Goal: Task Accomplishment & Management: Use online tool/utility

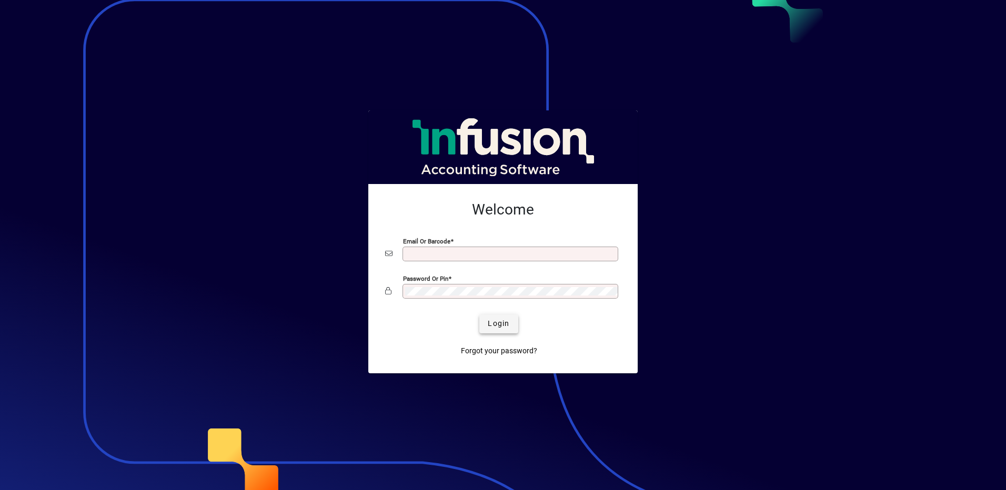
type input "**********"
click at [497, 324] on span "Login" at bounding box center [499, 323] width 22 height 11
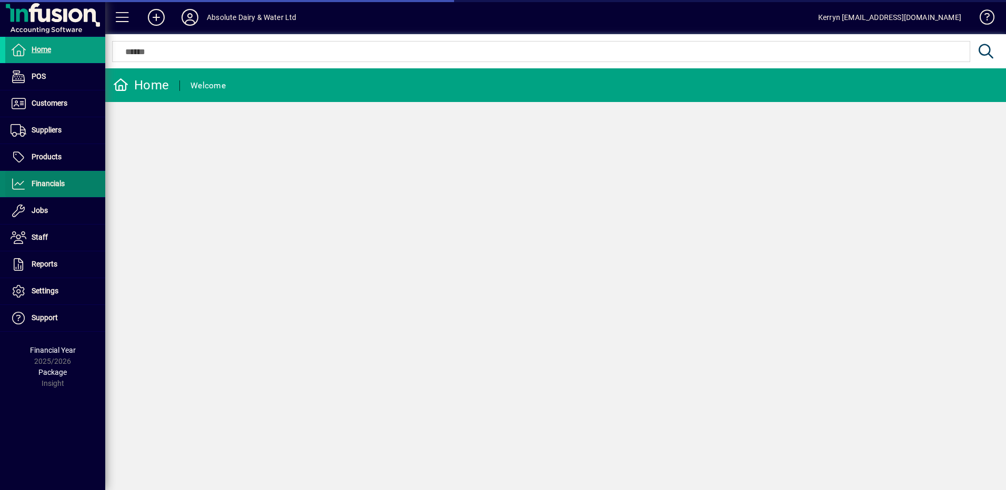
click at [63, 187] on span "Financials" at bounding box center [48, 183] width 33 height 8
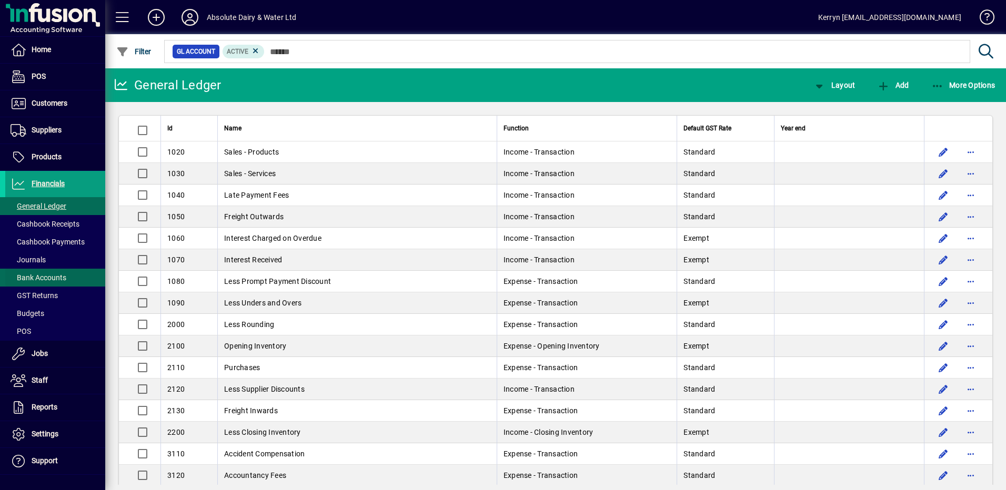
click at [46, 277] on span "Bank Accounts" at bounding box center [39, 278] width 56 height 8
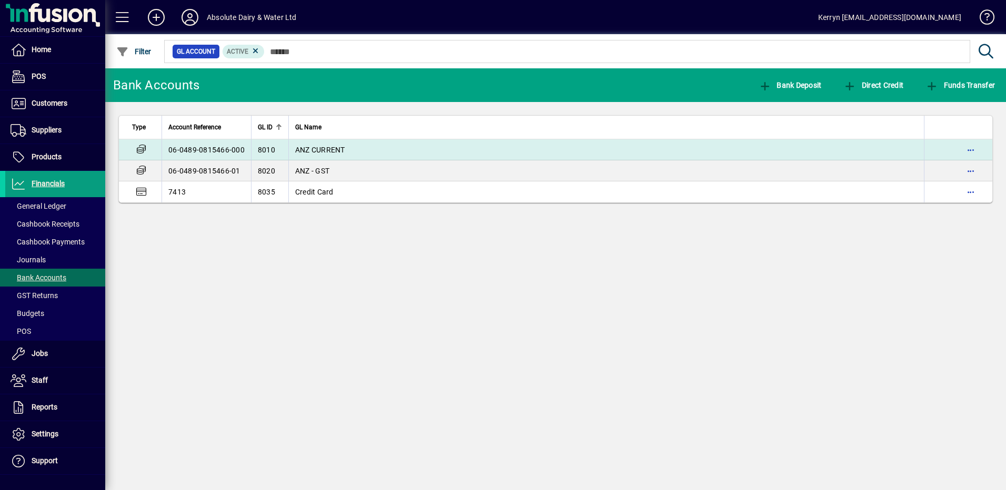
click at [316, 147] on span "ANZ CURRENT" at bounding box center [320, 150] width 50 height 8
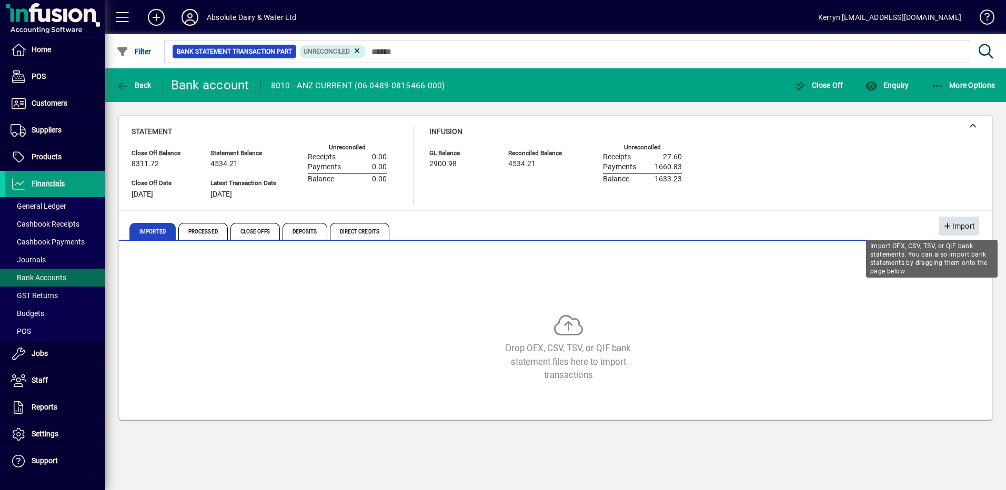
click at [955, 225] on span "Import" at bounding box center [959, 226] width 32 height 17
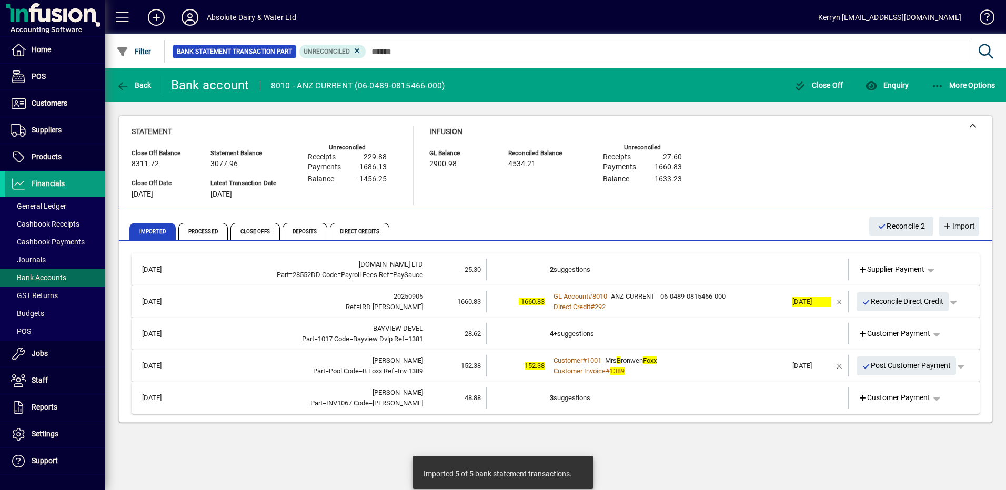
click at [563, 261] on td "2 suggestions" at bounding box center [668, 270] width 237 height 22
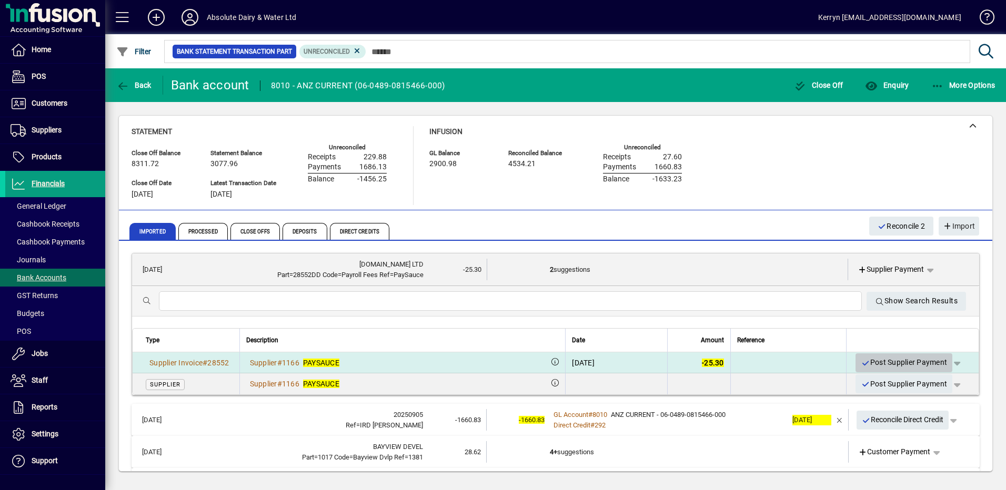
click at [906, 358] on span "Post Supplier Payment" at bounding box center [904, 362] width 86 height 17
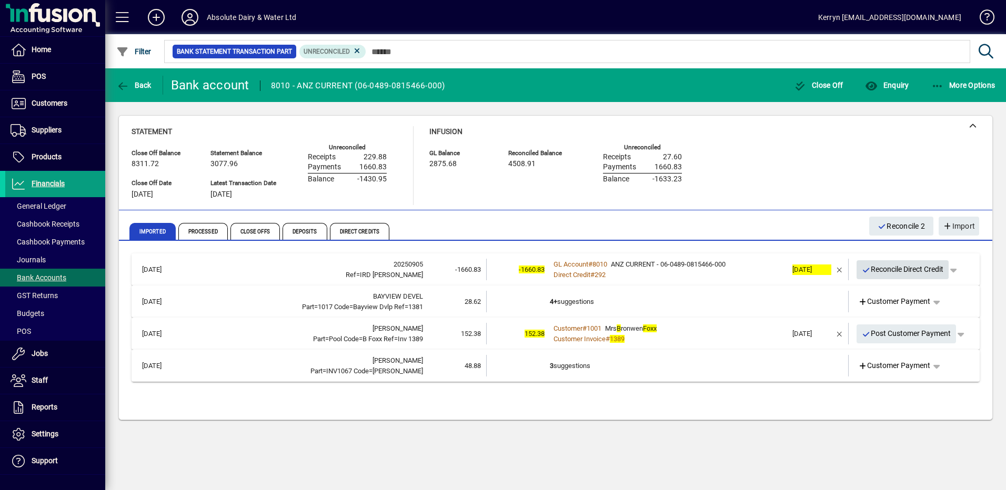
click at [910, 272] on span "Reconcile Direct Credit" at bounding box center [903, 269] width 82 height 17
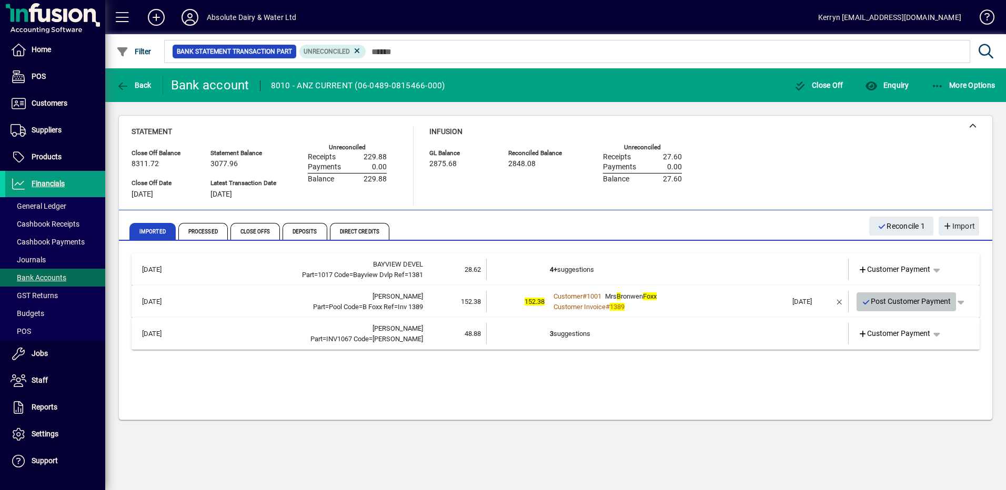
click at [907, 303] on span "Post Customer Payment" at bounding box center [906, 301] width 89 height 17
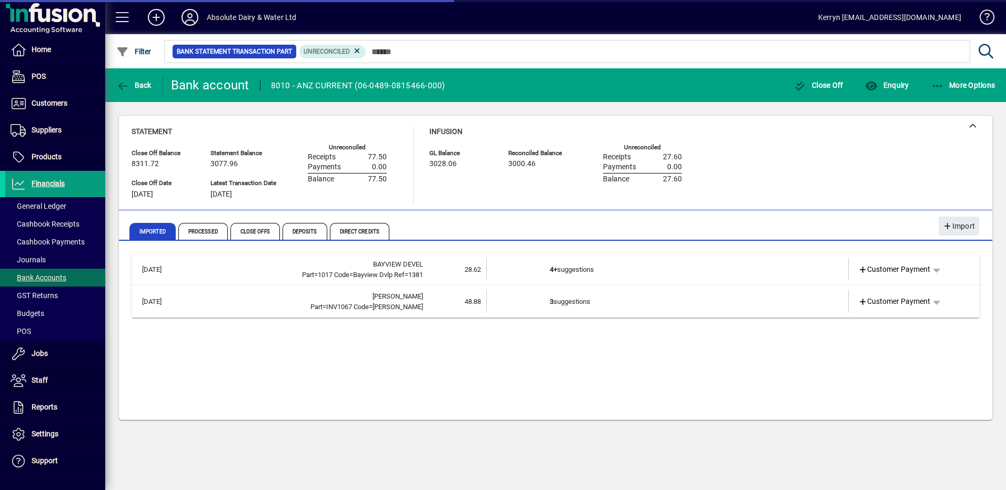
click at [568, 270] on td "4+ suggestions" at bounding box center [668, 270] width 237 height 22
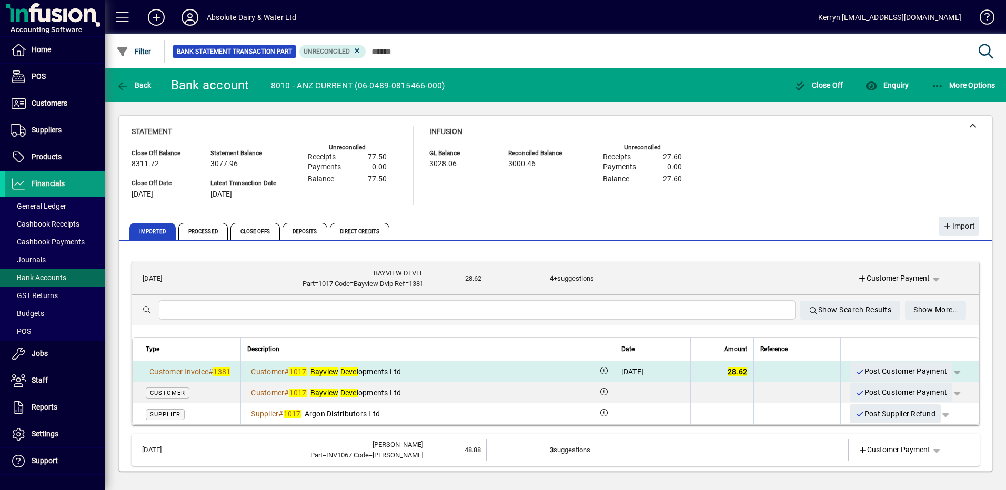
click at [909, 368] on span "Post Customer Payment" at bounding box center [901, 371] width 92 height 17
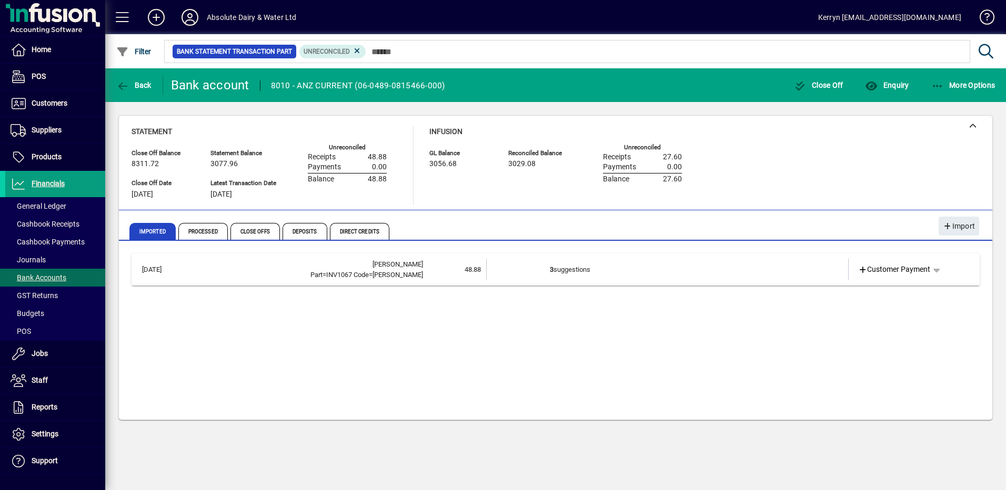
click at [424, 269] on td "48.88" at bounding box center [454, 270] width 63 height 22
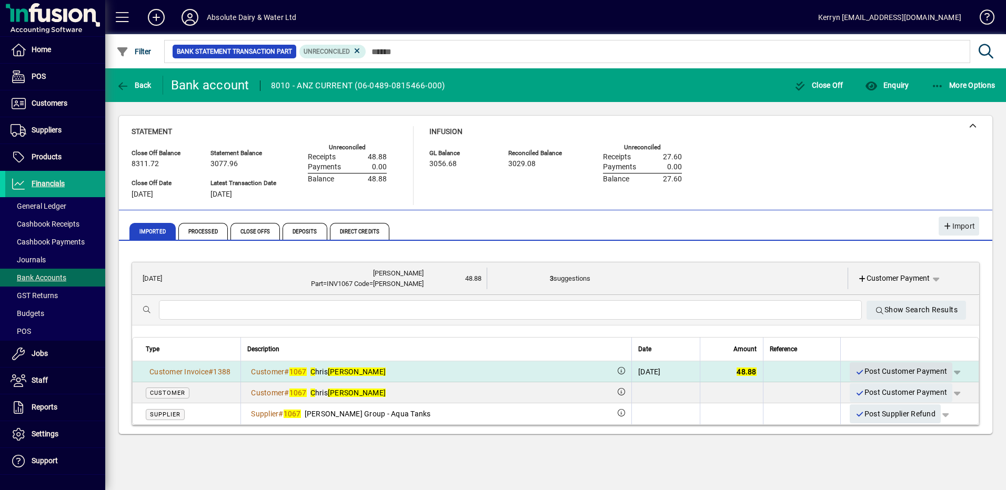
click at [888, 376] on span "Post Customer Payment" at bounding box center [901, 371] width 92 height 17
